Goal: Navigation & Orientation: Find specific page/section

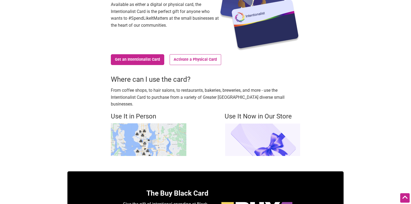
scroll to position [65, 0]
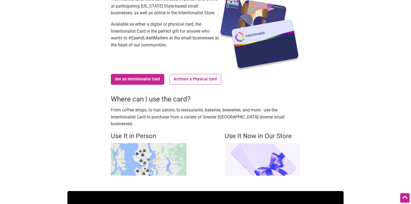
click at [261, 132] on h4 "Use It Now in Our Store" at bounding box center [263, 136] width 76 height 9
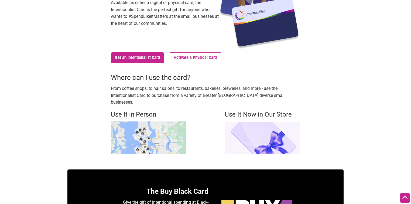
click at [261, 137] on img at bounding box center [263, 137] width 76 height 33
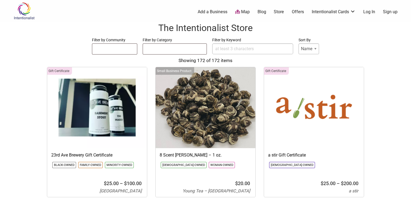
select select
click at [244, 11] on link "Map" at bounding box center [242, 12] width 15 height 6
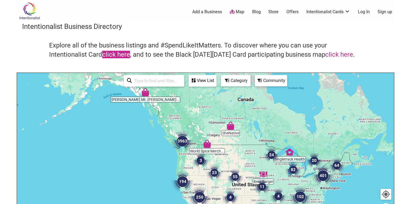
click at [123, 57] on link "click here" at bounding box center [116, 55] width 28 height 8
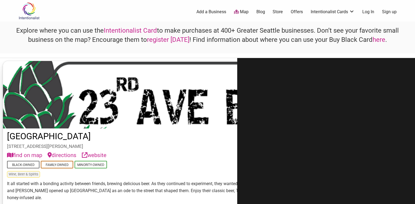
click at [243, 13] on link "Map" at bounding box center [241, 12] width 15 height 6
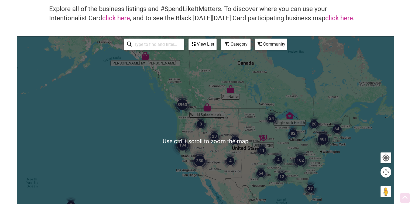
scroll to position [43, 0]
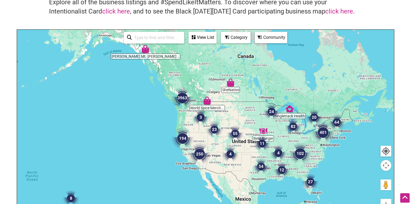
click at [259, 166] on img "54" at bounding box center [261, 166] width 21 height 21
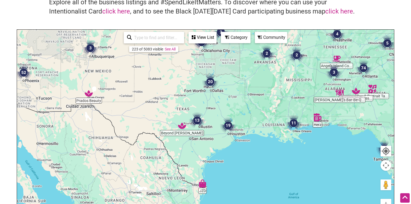
click at [200, 122] on img "13" at bounding box center [197, 120] width 21 height 21
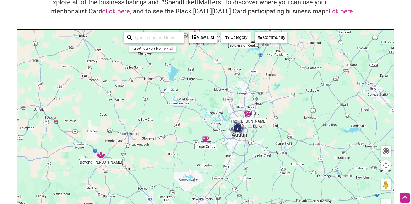
click at [239, 129] on img "7" at bounding box center [237, 128] width 21 height 21
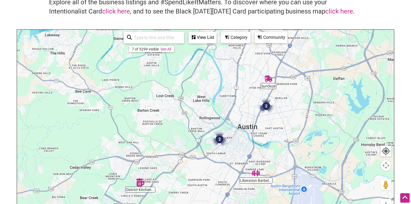
click at [216, 140] on img "2" at bounding box center [219, 139] width 21 height 21
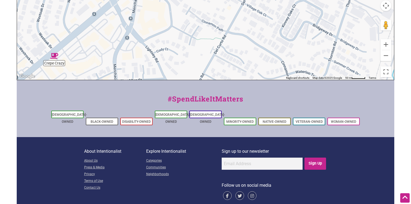
scroll to position [208, 0]
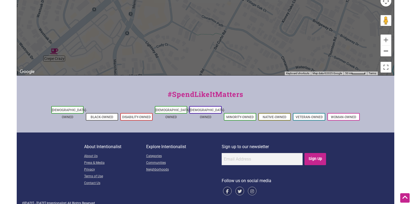
click at [385, 55] on button "Zoom out" at bounding box center [386, 51] width 11 height 11
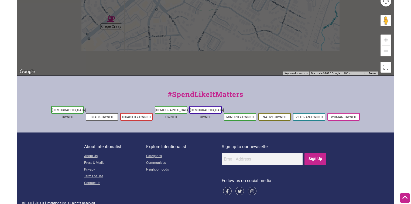
click at [385, 53] on button "Zoom out" at bounding box center [386, 51] width 11 height 11
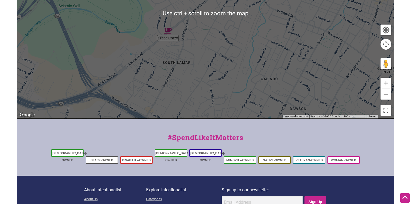
scroll to position [121, 0]
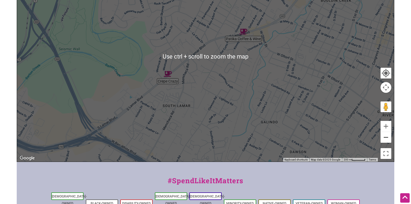
click at [383, 138] on button "Zoom out" at bounding box center [386, 137] width 11 height 11
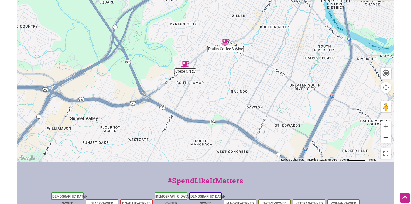
click at [383, 138] on button "Zoom out" at bounding box center [386, 137] width 11 height 11
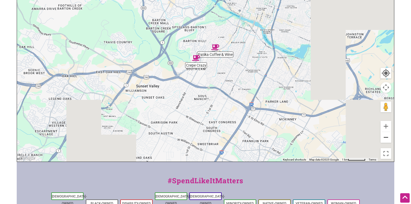
click at [383, 138] on button "Zoom out" at bounding box center [386, 137] width 11 height 11
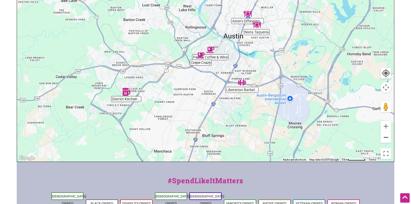
click at [383, 138] on button "Zoom out" at bounding box center [386, 137] width 11 height 11
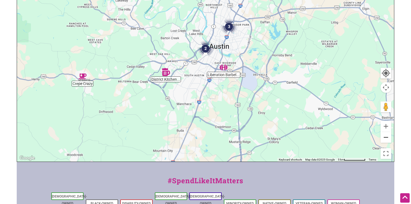
click at [383, 138] on button "Zoom out" at bounding box center [386, 137] width 11 height 11
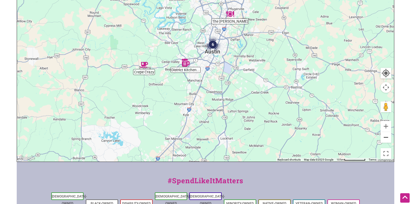
click at [383, 138] on button "Zoom out" at bounding box center [386, 137] width 11 height 11
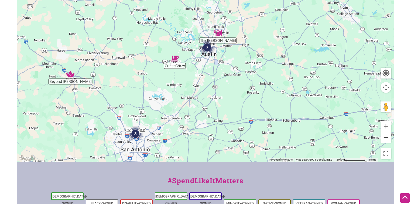
click at [383, 138] on button "Zoom out" at bounding box center [386, 137] width 11 height 11
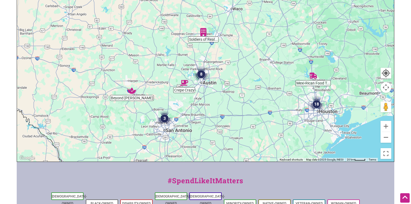
drag, startPoint x: 244, startPoint y: 96, endPoint x: 237, endPoint y: 130, distance: 34.8
click at [237, 130] on div "To navigate, press the arrow keys." at bounding box center [205, 57] width 377 height 210
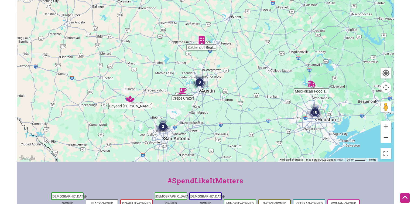
click at [386, 138] on button "Zoom out" at bounding box center [386, 137] width 11 height 11
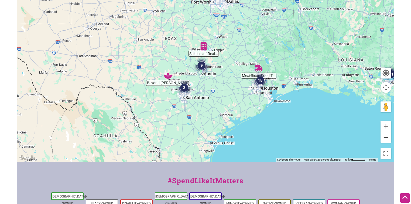
click at [386, 138] on button "Zoom out" at bounding box center [386, 137] width 11 height 11
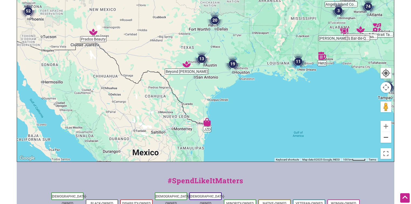
click at [386, 138] on button "Zoom out" at bounding box center [386, 137] width 11 height 11
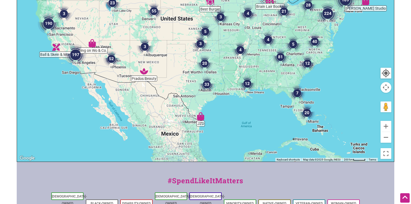
drag, startPoint x: 239, startPoint y: 142, endPoint x: 233, endPoint y: 173, distance: 31.1
click at [233, 173] on div "Intentionalist Spend like it matters 0 Add a Business Map Blog Store Offers Int…" at bounding box center [206, 88] width 378 height 419
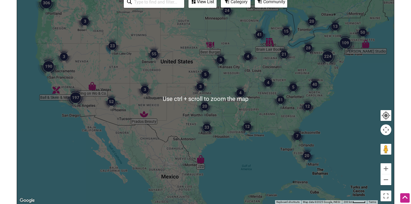
scroll to position [78, 0]
